Goal: Information Seeking & Learning: Learn about a topic

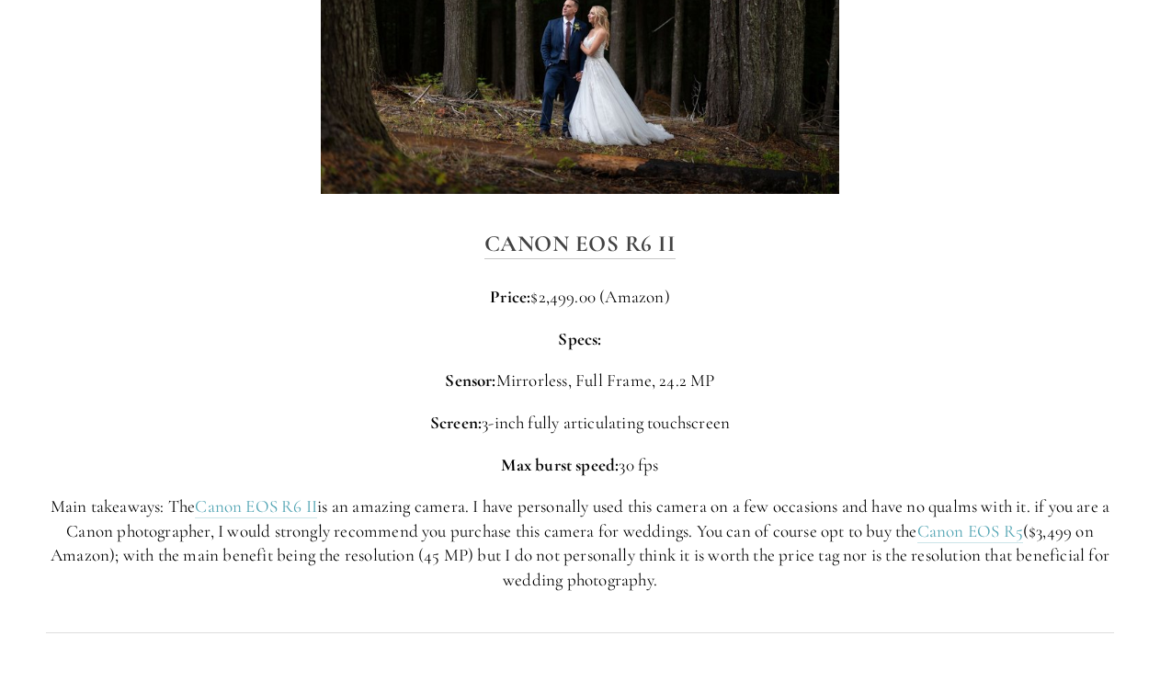
scroll to position [4358, 0]
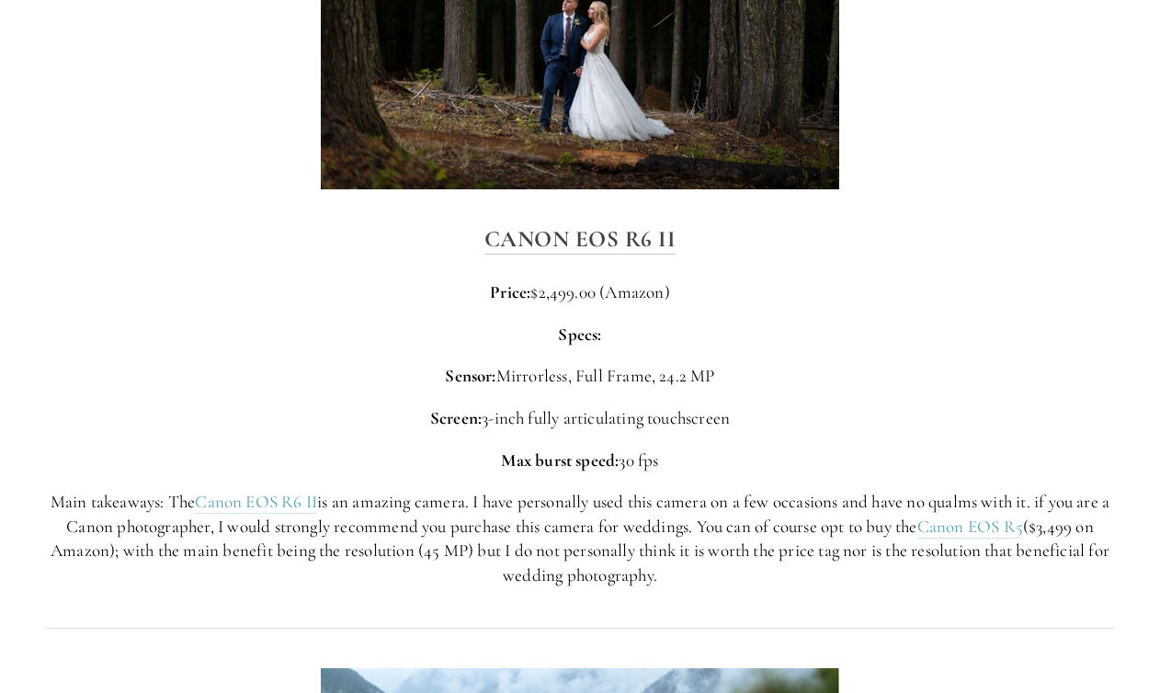
click at [849, 490] on p "Main takeaways: The Canon EOS R6 II is an amazing camera. I have personally use…" at bounding box center [580, 538] width 1068 height 97
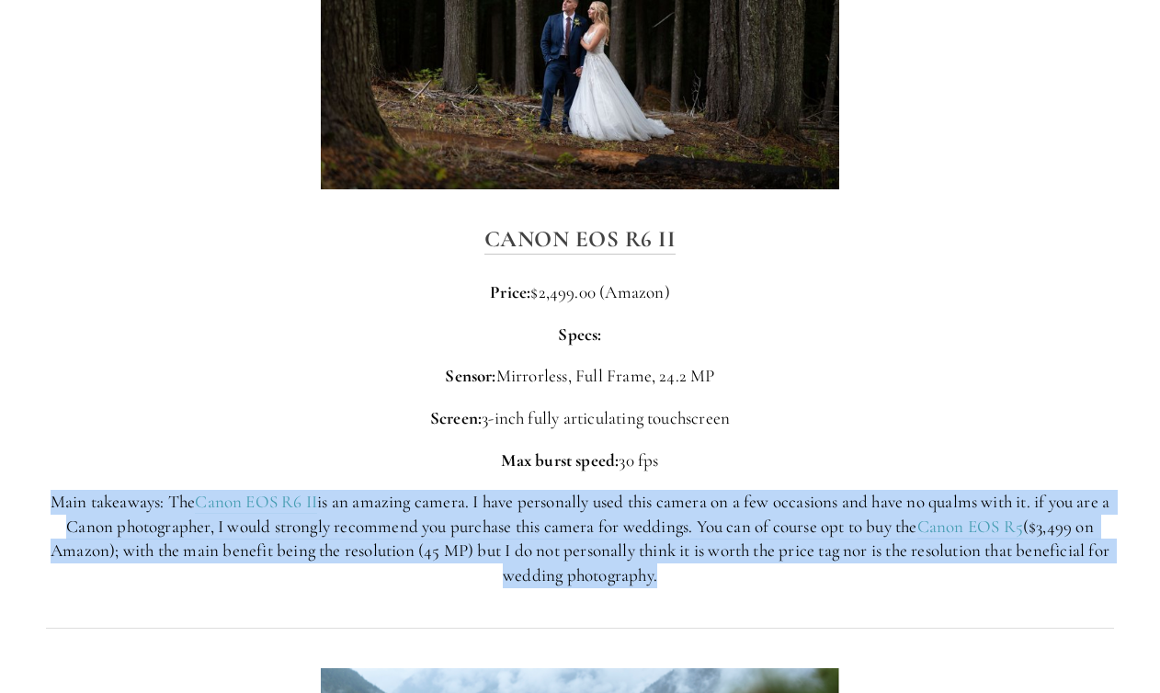
click at [849, 490] on p "Main takeaways: The Canon EOS R6 II is an amazing camera. I have personally use…" at bounding box center [580, 538] width 1068 height 97
click at [828, 490] on p "Main takeaways: The Canon EOS R6 II is an amazing camera. I have personally use…" at bounding box center [580, 538] width 1068 height 97
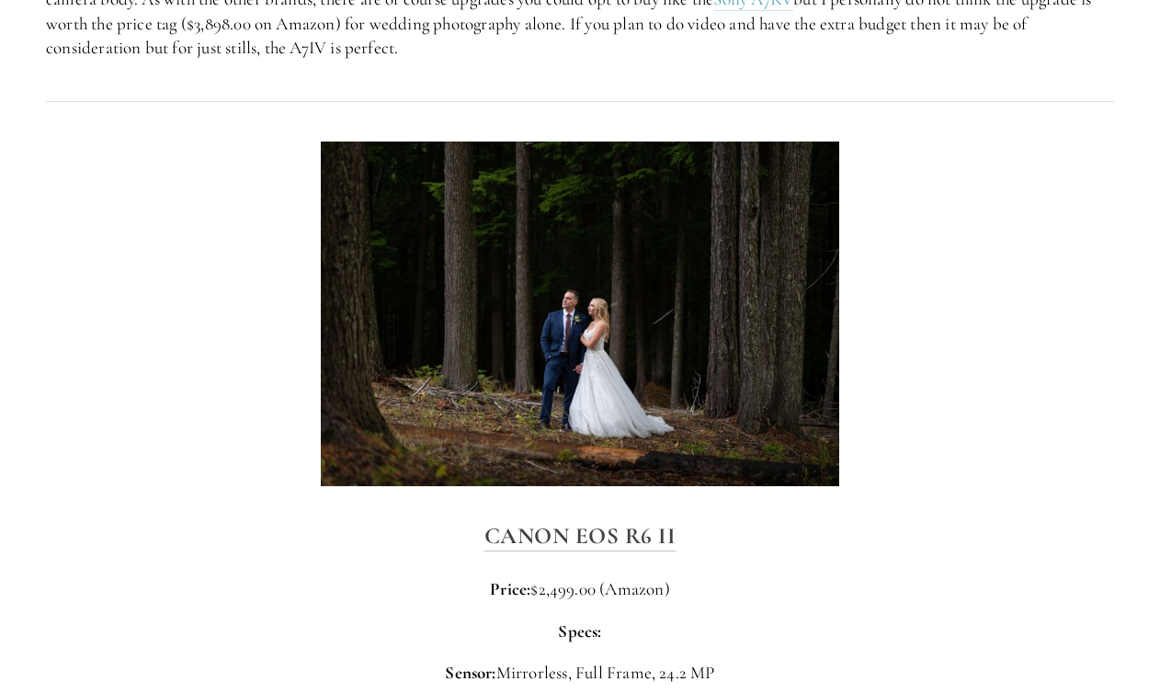
scroll to position [4045, 0]
